Goal: Navigation & Orientation: Find specific page/section

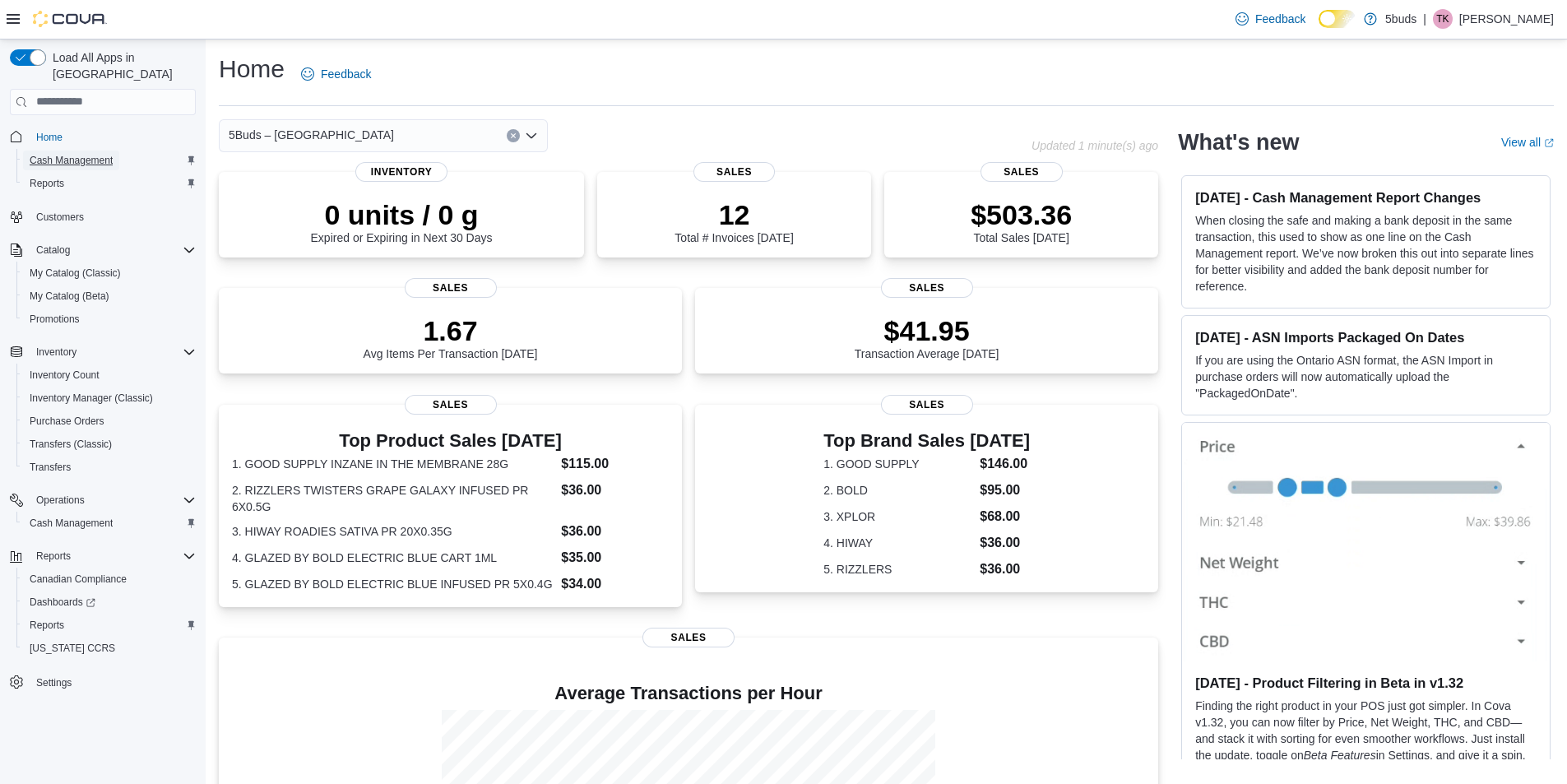
click at [91, 150] on span "Cash Management" at bounding box center [71, 160] width 83 height 20
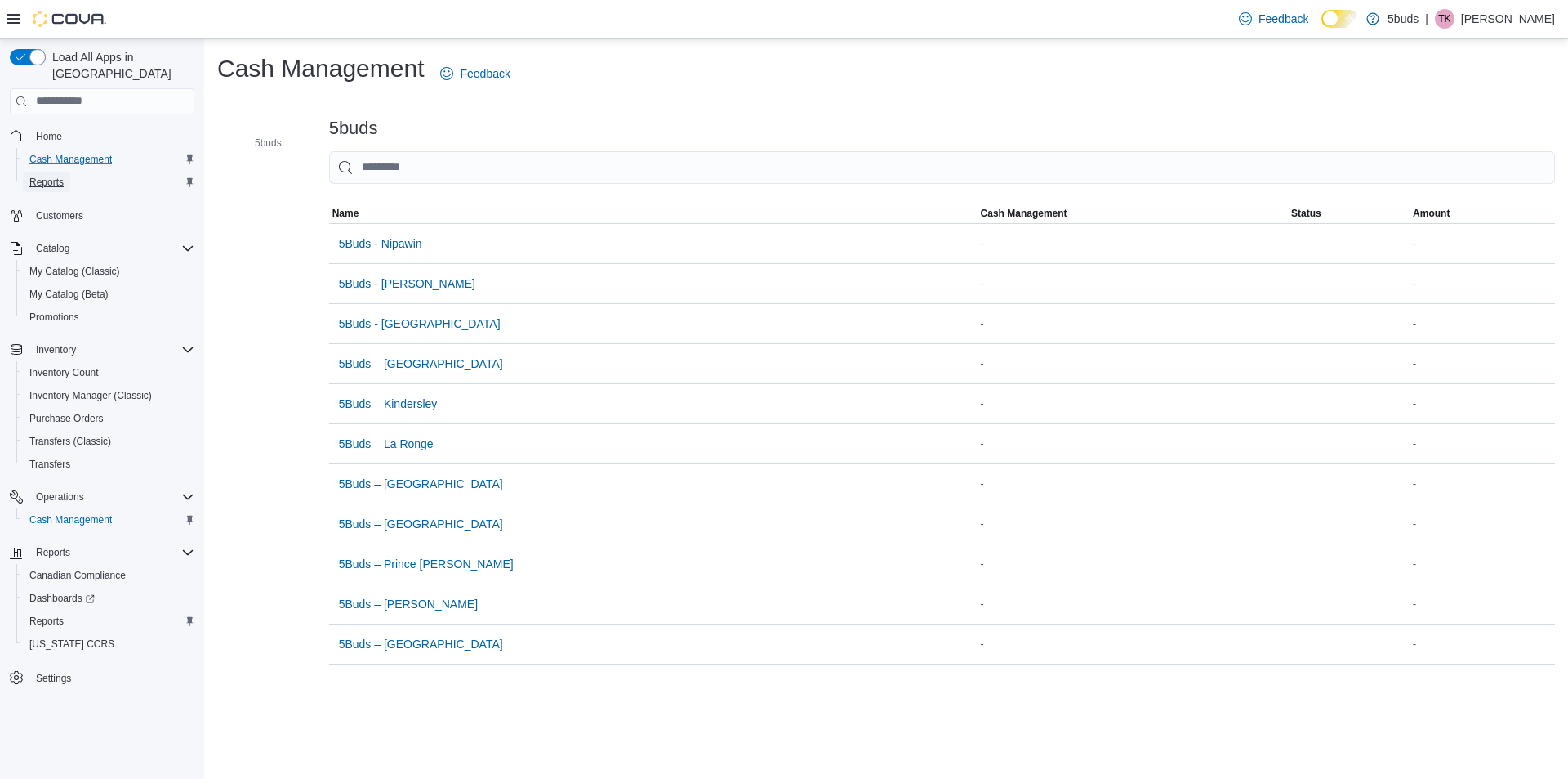
click at [50, 176] on span "Reports" at bounding box center [47, 182] width 35 height 13
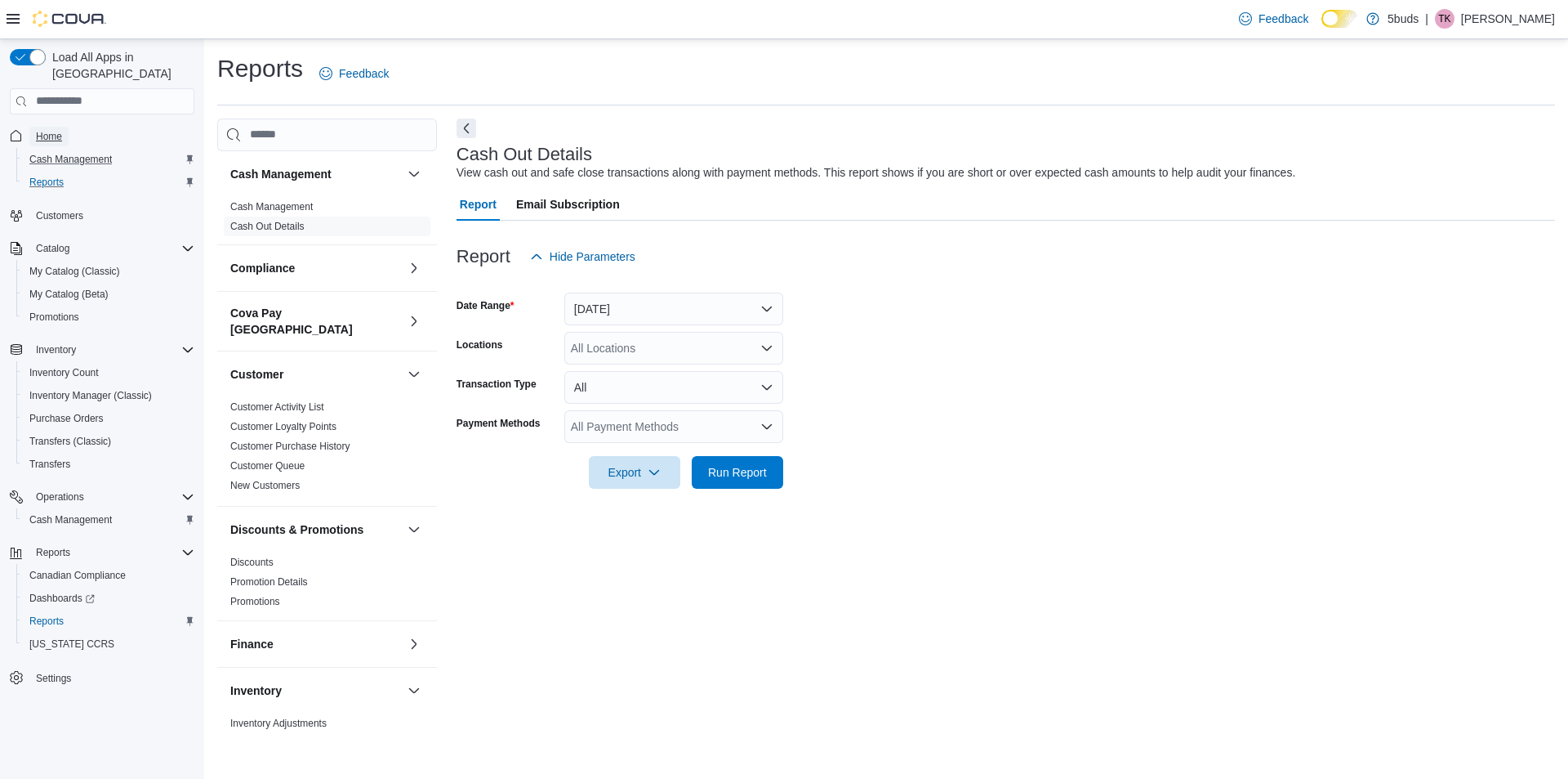
click at [62, 130] on span "Home" at bounding box center [49, 137] width 26 height 13
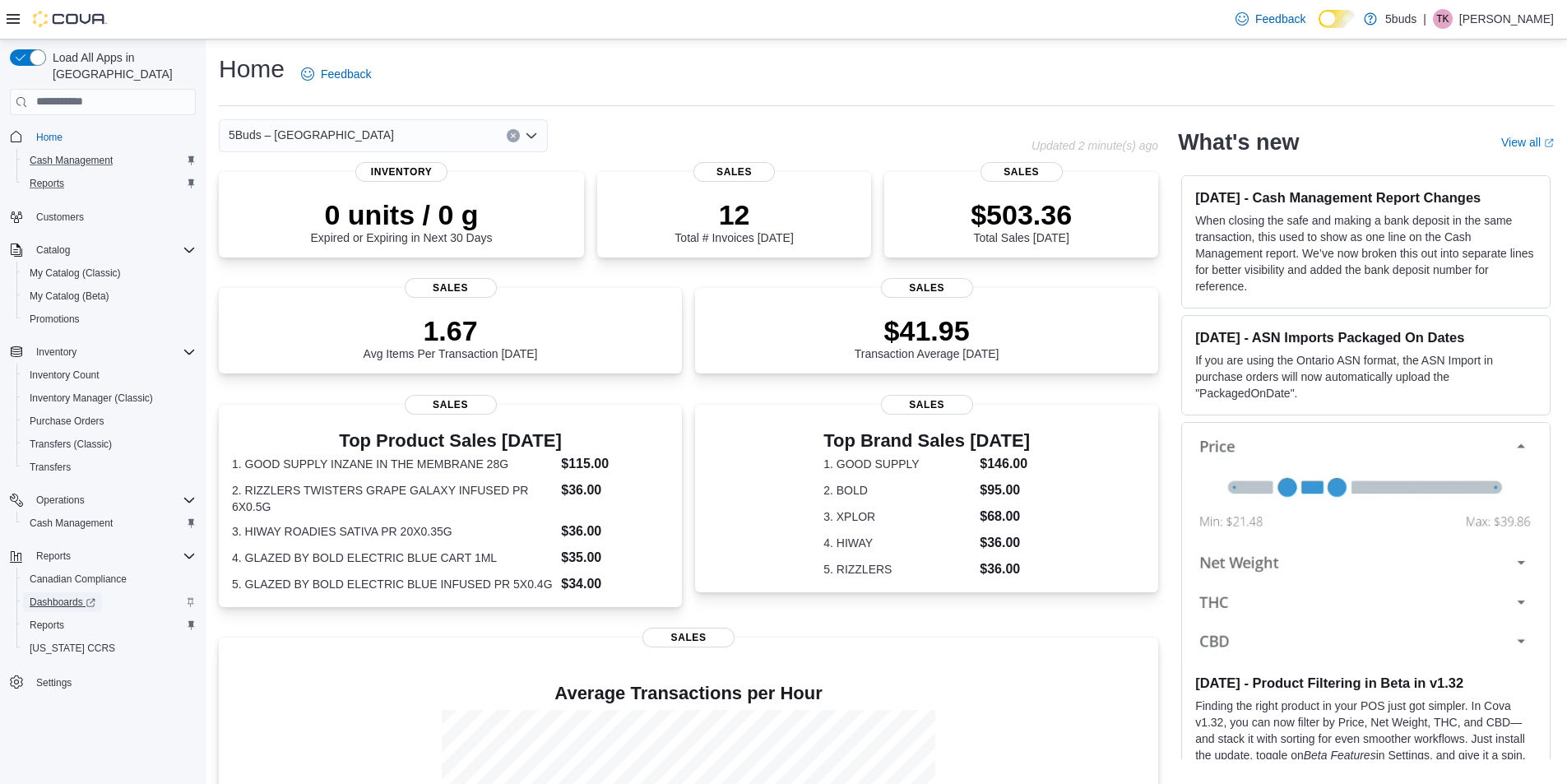
click at [43, 595] on span "Dashboards" at bounding box center [62, 602] width 66 height 20
